Goal: Register for event/course

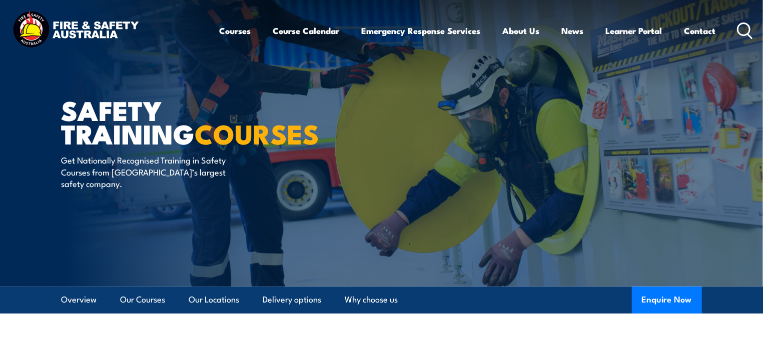
click at [580, 273] on article "Safety Training COURSES Get Nationally Recognised Training in Safety Courses fr…" at bounding box center [382, 143] width 640 height 287
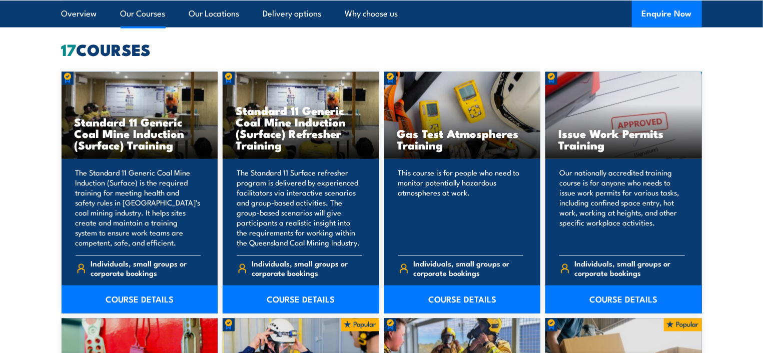
scroll to position [821, 0]
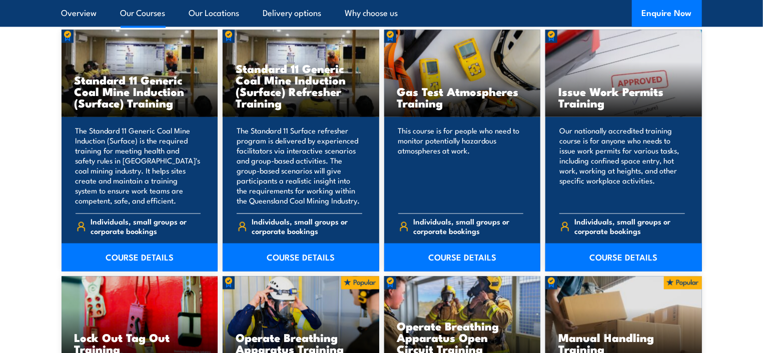
click at [281, 155] on p "The Standard 11 Surface refresher program is delivered by experienced facilitat…" at bounding box center [300, 166] width 126 height 80
click at [284, 260] on link "COURSE DETAILS" at bounding box center [301, 258] width 157 height 28
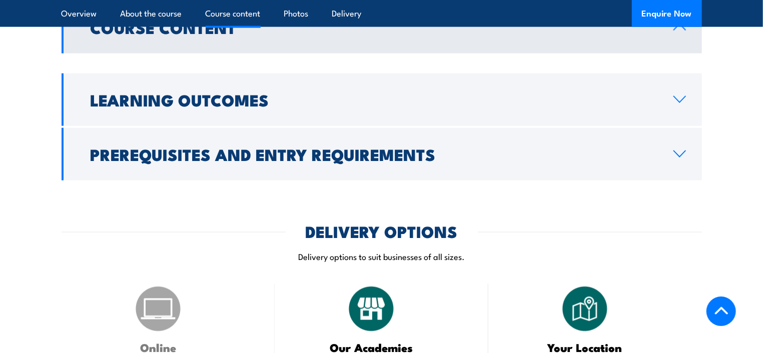
scroll to position [750, 0]
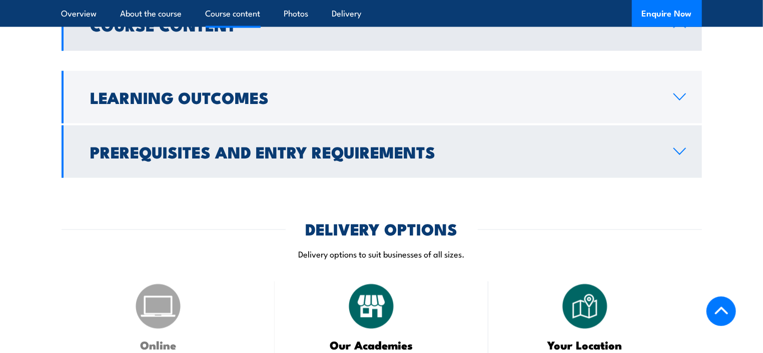
click at [678, 149] on icon at bounding box center [680, 152] width 14 height 8
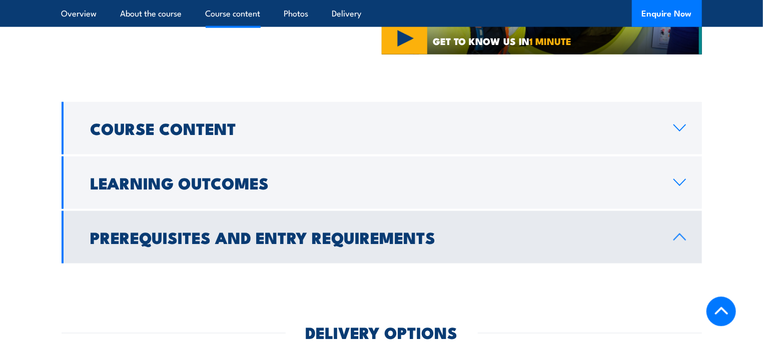
scroll to position [633, 0]
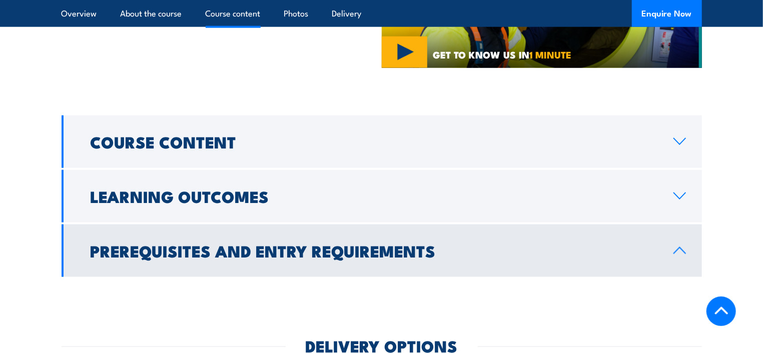
click at [678, 149] on link "Course Content" at bounding box center [382, 142] width 640 height 53
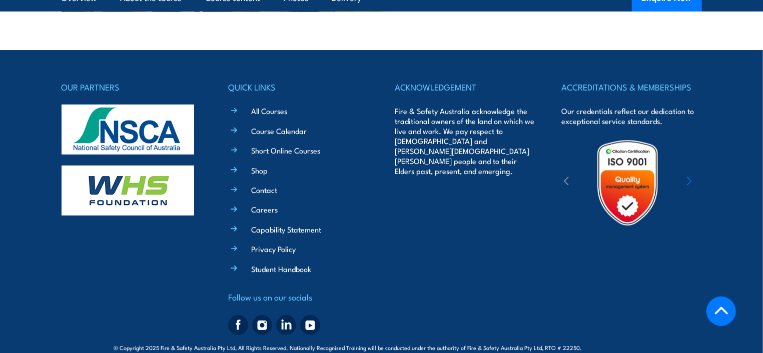
scroll to position [1971, 0]
